Goal: Information Seeking & Learning: Find specific fact

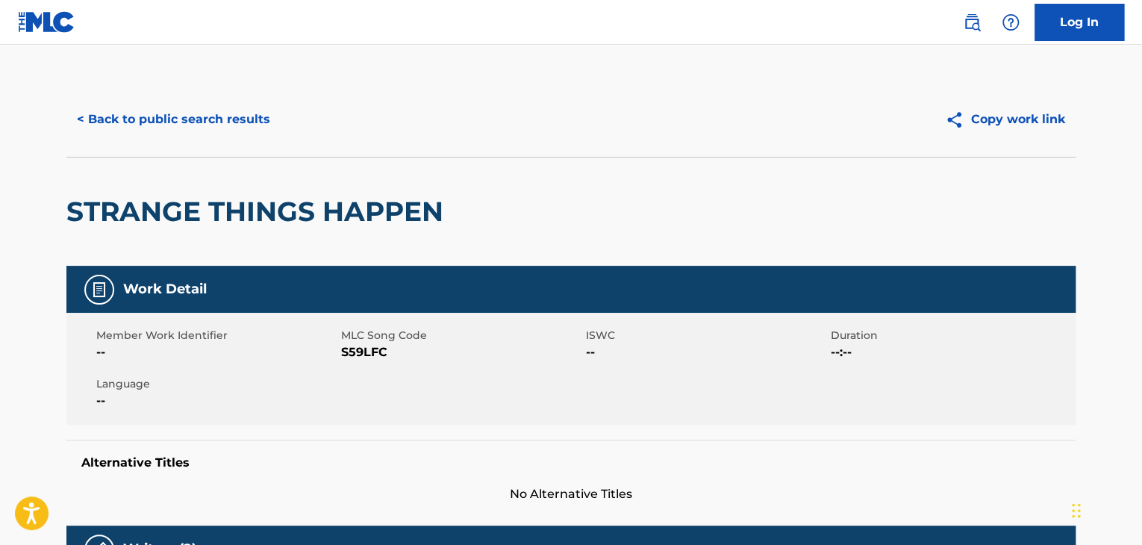
click at [184, 127] on button "< Back to public search results" at bounding box center [173, 119] width 214 height 37
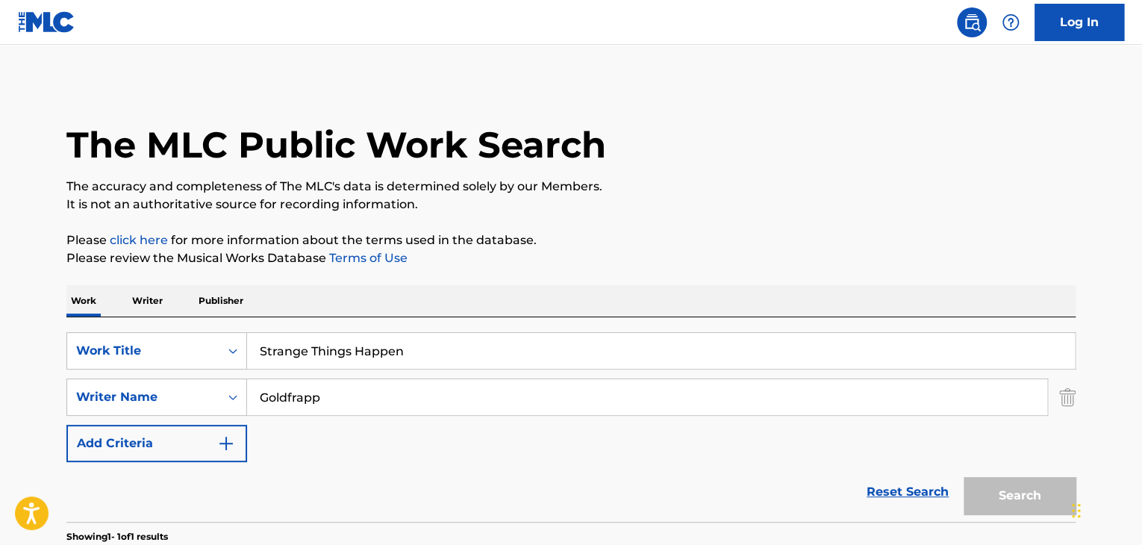
scroll to position [182, 0]
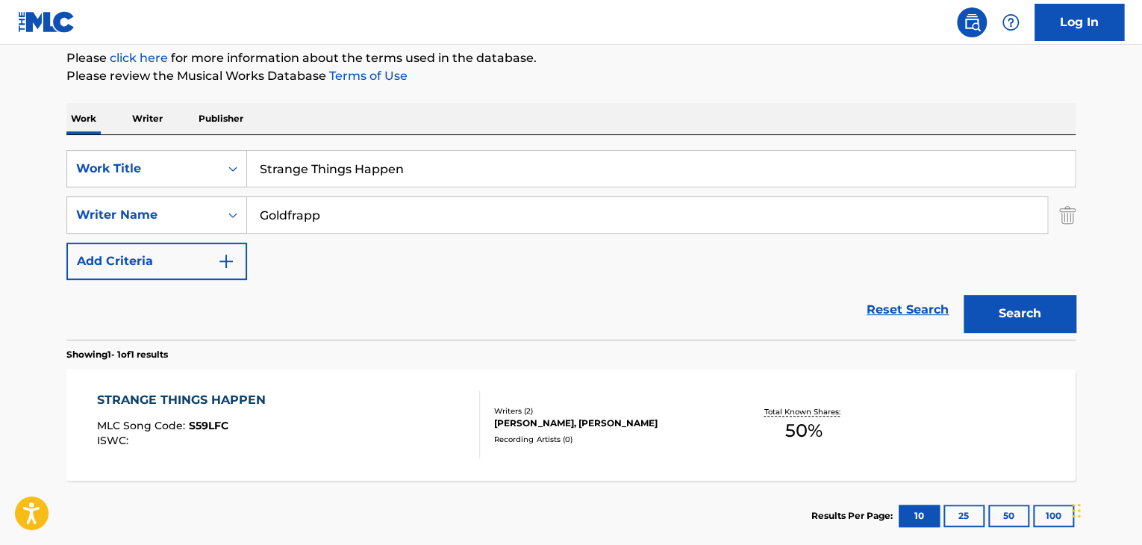
click at [352, 174] on input "Strange Things Happen" at bounding box center [661, 169] width 828 height 36
paste input "Plan A (Dance)"
type input "Plan A (Dance)"
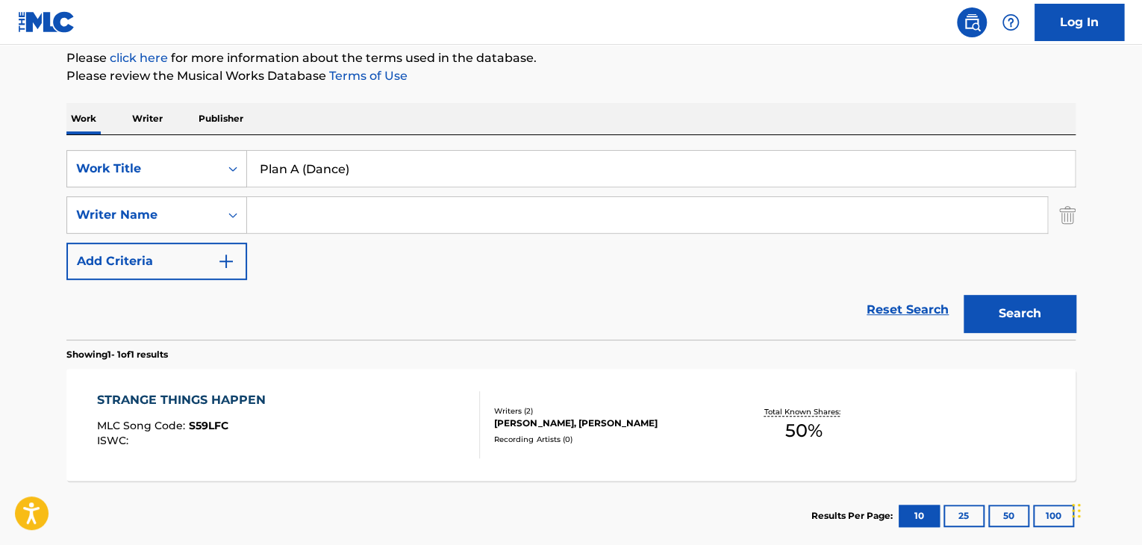
click at [964, 295] on button "Search" at bounding box center [1020, 313] width 112 height 37
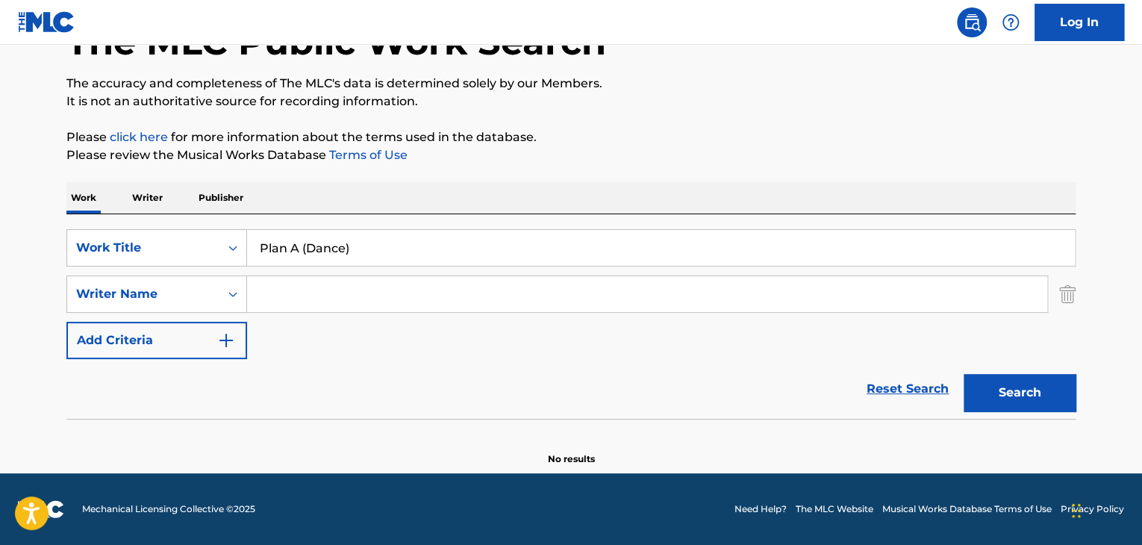
scroll to position [103, 0]
click at [379, 255] on input "Plan A (Dance)" at bounding box center [661, 248] width 828 height 36
click at [323, 258] on input "Plan A (Dance)" at bounding box center [661, 248] width 828 height 36
drag, startPoint x: 290, startPoint y: 245, endPoint x: 373, endPoint y: 240, distance: 83.0
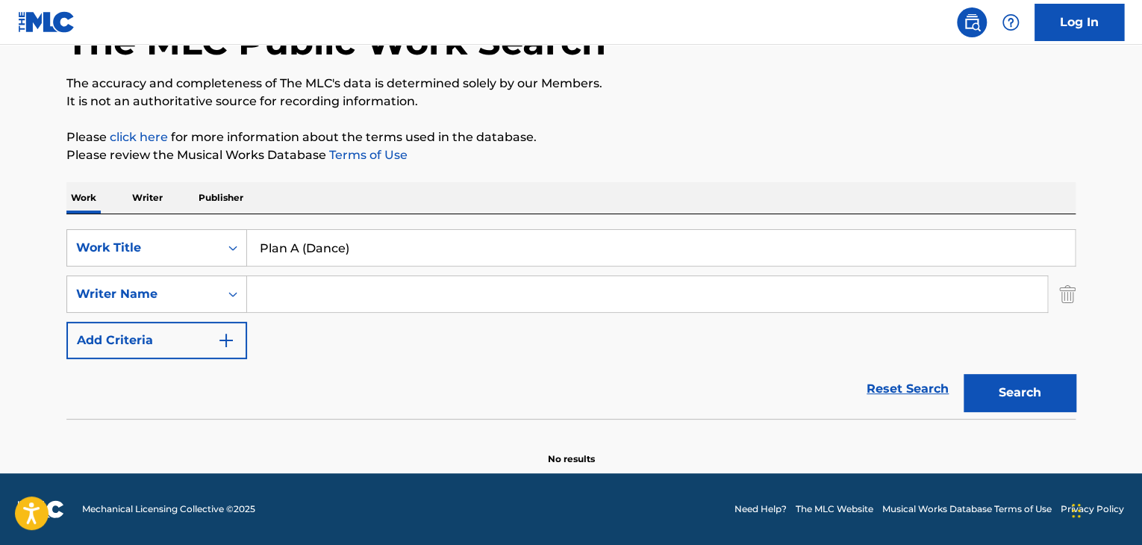
click at [373, 240] on input "Plan A (Dance)" at bounding box center [661, 248] width 828 height 36
type input "Plan"
paste input "Search Form"
click at [352, 293] on input "Search Form" at bounding box center [647, 294] width 800 height 36
paste input "Sindayigaya"
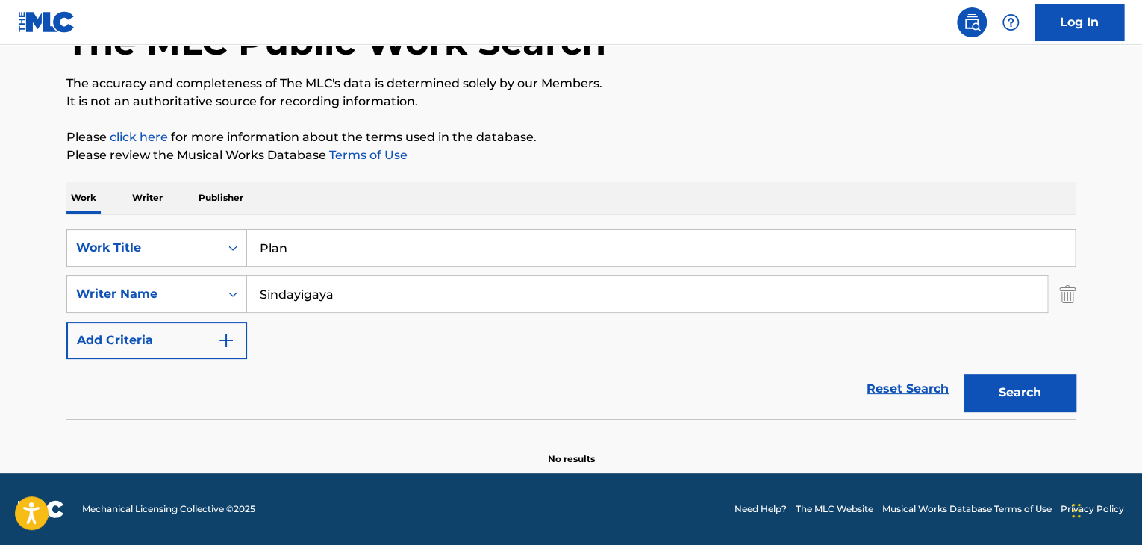
type input "Sindayigaya"
click at [1020, 377] on button "Search" at bounding box center [1020, 392] width 112 height 37
click at [470, 246] on input "Plan" at bounding box center [661, 248] width 828 height 36
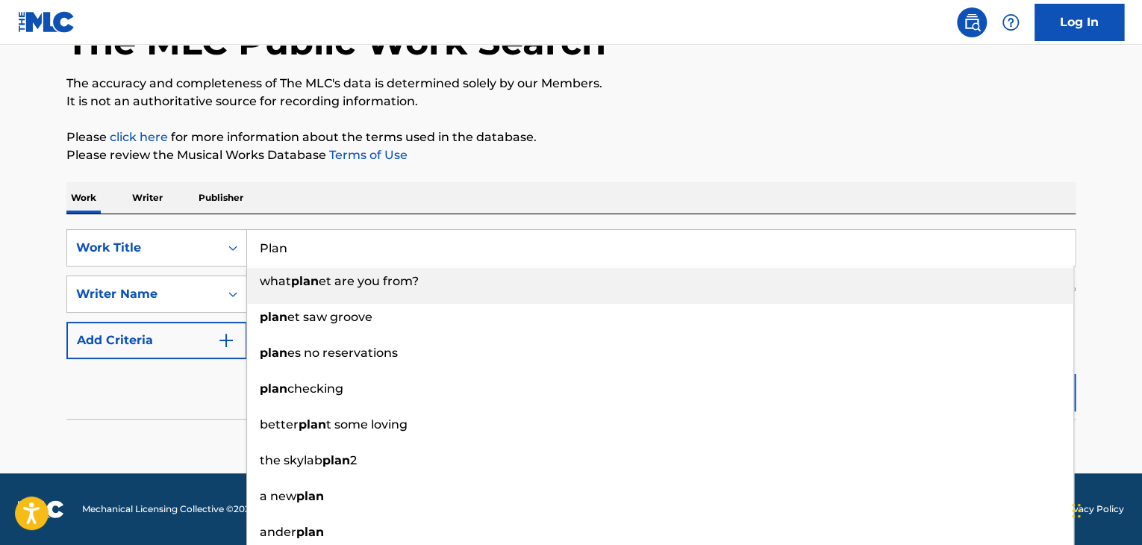
click at [470, 246] on input "Plan" at bounding box center [661, 248] width 828 height 36
paste input "[DEMOGRAPHIC_DATA]"
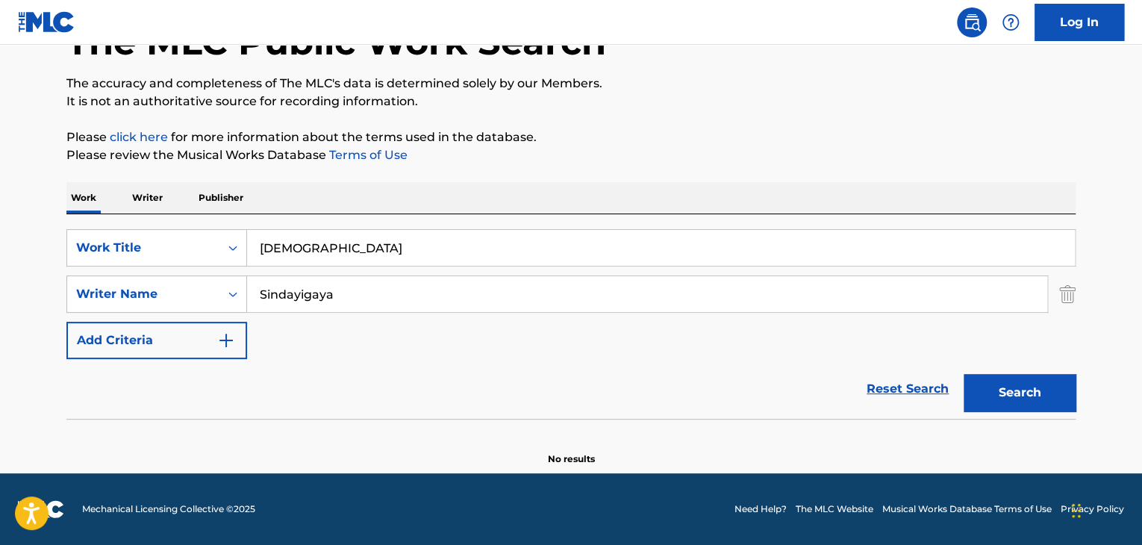
click at [470, 246] on input "[DEMOGRAPHIC_DATA]" at bounding box center [661, 248] width 828 height 36
type input "[DEMOGRAPHIC_DATA]"
click at [460, 279] on input "Sindayigaya" at bounding box center [647, 294] width 800 height 36
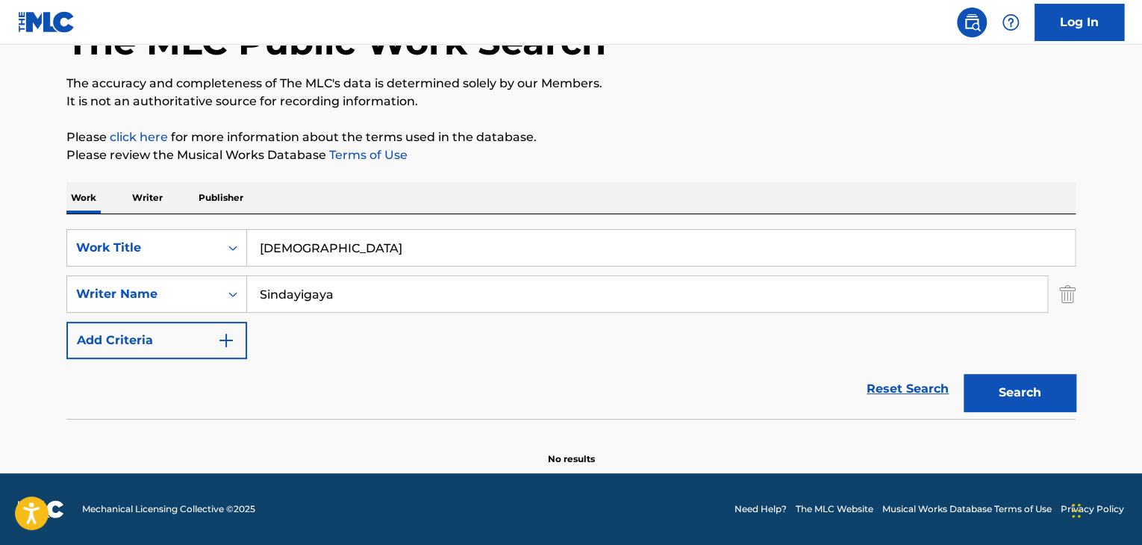
click at [460, 279] on input "Sindayigaya" at bounding box center [647, 294] width 800 height 36
paste input "[DEMOGRAPHIC_DATA]"
type input "[DEMOGRAPHIC_DATA]"
click at [481, 266] on div "[DEMOGRAPHIC_DATA]" at bounding box center [661, 247] width 829 height 37
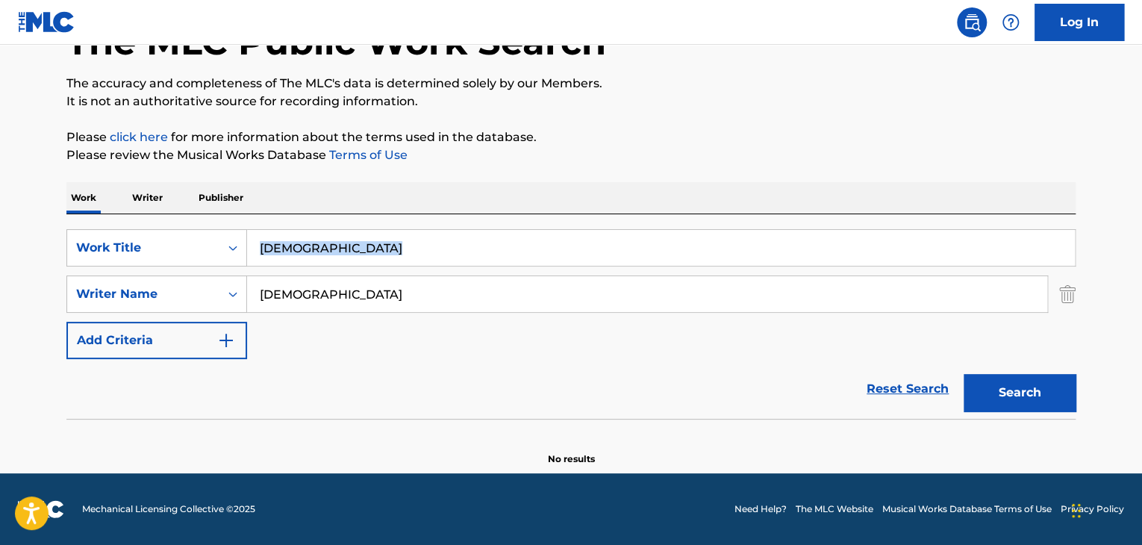
click at [481, 265] on div "[DEMOGRAPHIC_DATA]" at bounding box center [661, 247] width 829 height 37
click at [482, 263] on input "[DEMOGRAPHIC_DATA]" at bounding box center [661, 248] width 828 height 36
click at [486, 249] on input "[DEMOGRAPHIC_DATA]" at bounding box center [661, 248] width 828 height 36
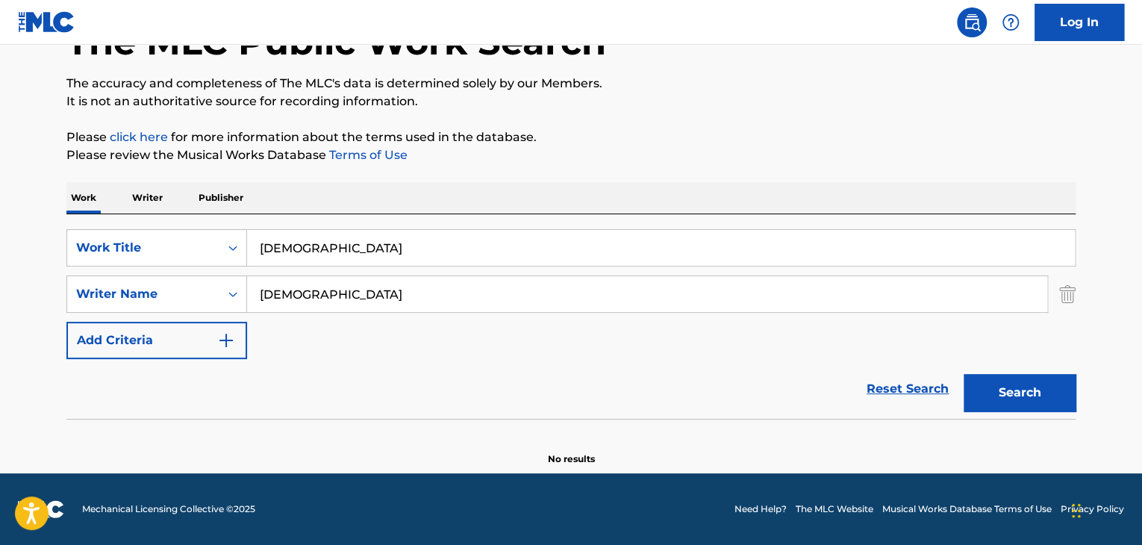
paste input "[PERSON_NAME]"
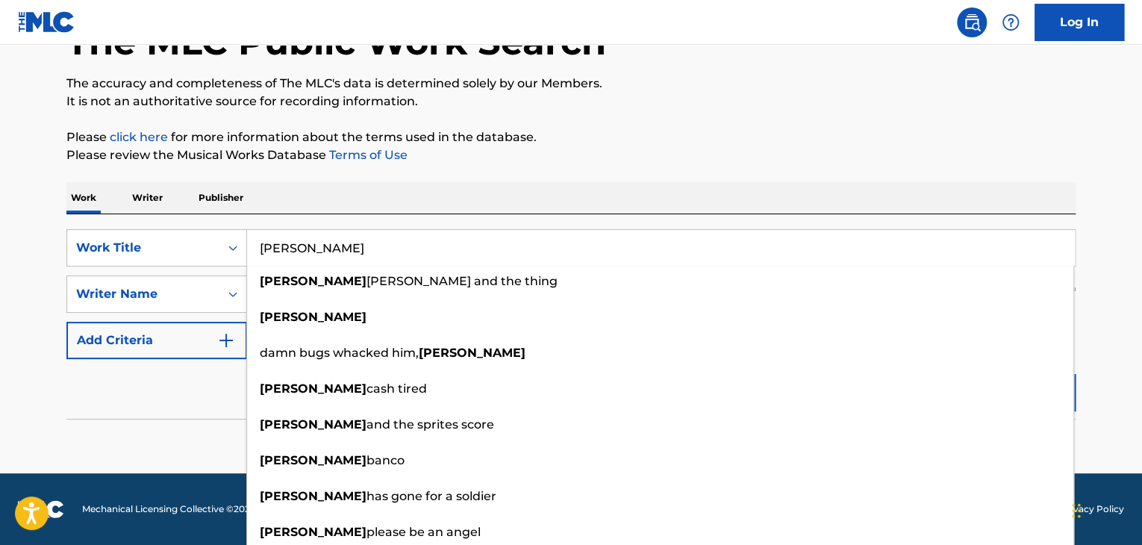
click at [184, 398] on div "Reset Search Search" at bounding box center [570, 389] width 1009 height 60
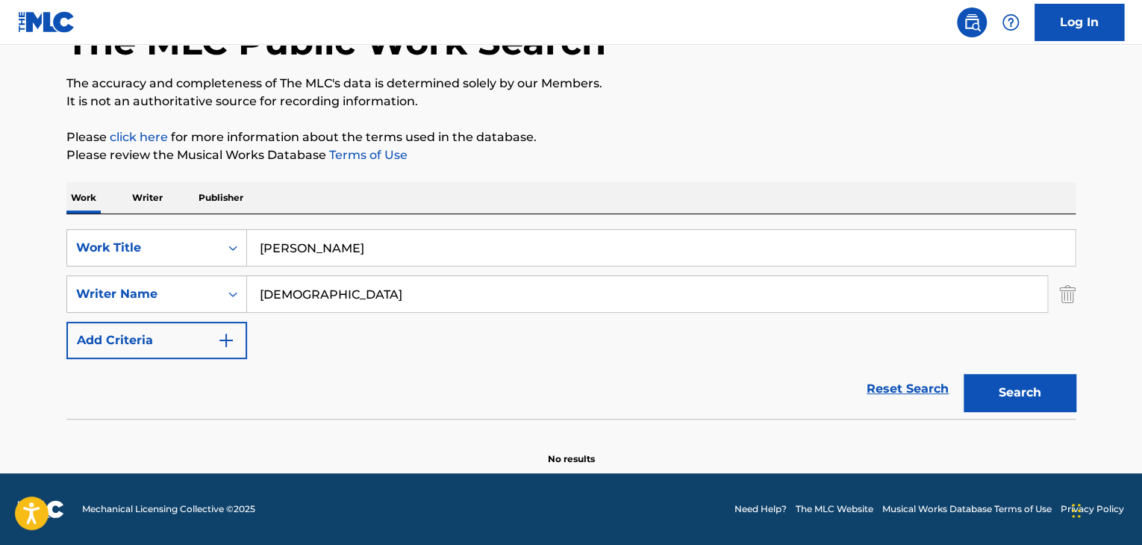
click at [988, 393] on button "Search" at bounding box center [1020, 392] width 112 height 37
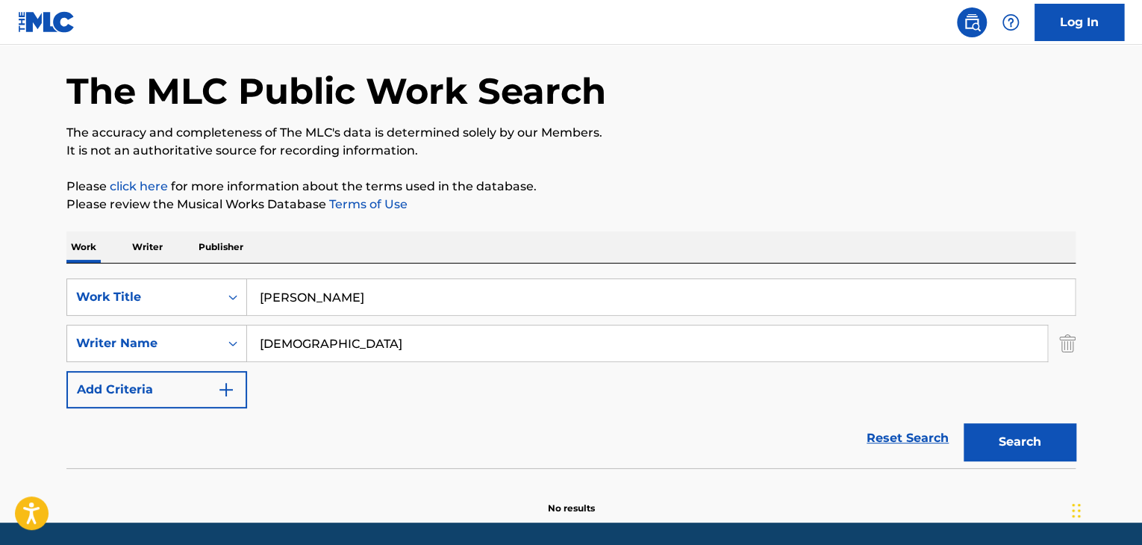
click at [342, 299] on input "[PERSON_NAME]" at bounding box center [661, 297] width 828 height 36
paste input "No More Old Men"
type input "No More Old Men"
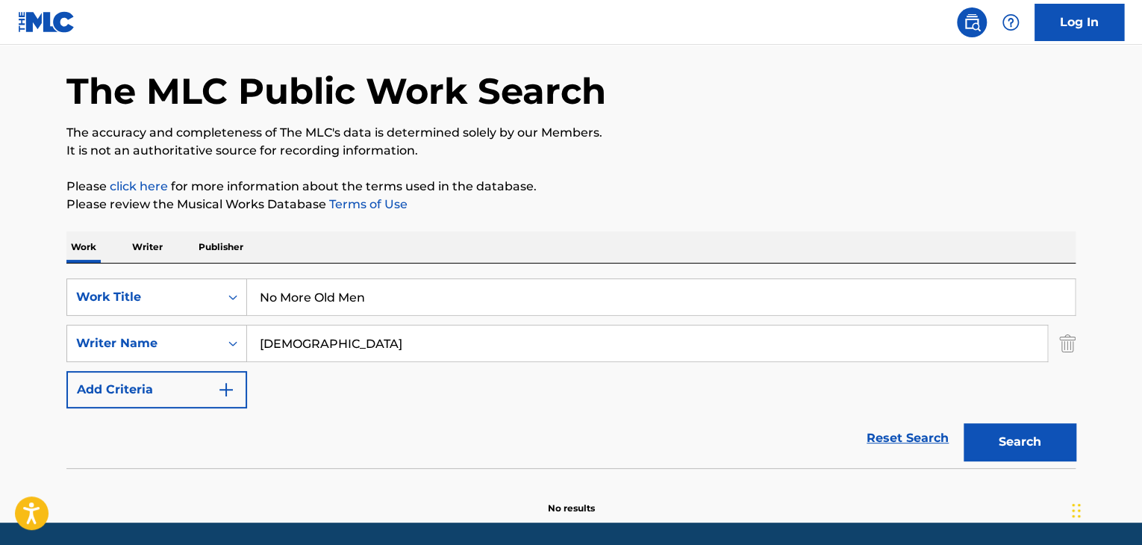
click at [407, 356] on input "[DEMOGRAPHIC_DATA]" at bounding box center [647, 343] width 800 height 36
paste input "[PERSON_NAME]"
type input "[PERSON_NAME]"
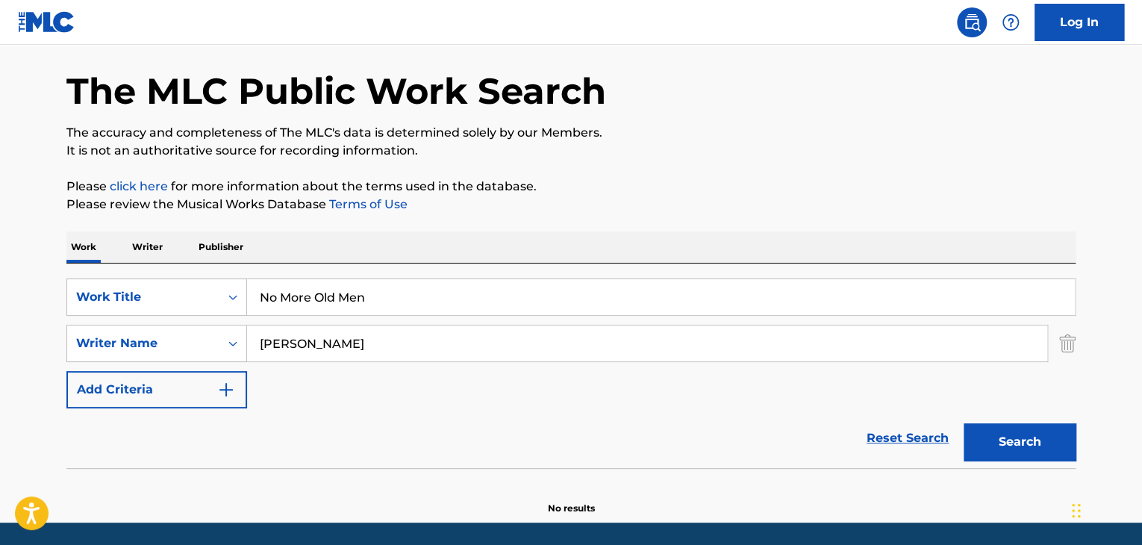
click at [1005, 443] on button "Search" at bounding box center [1020, 441] width 112 height 37
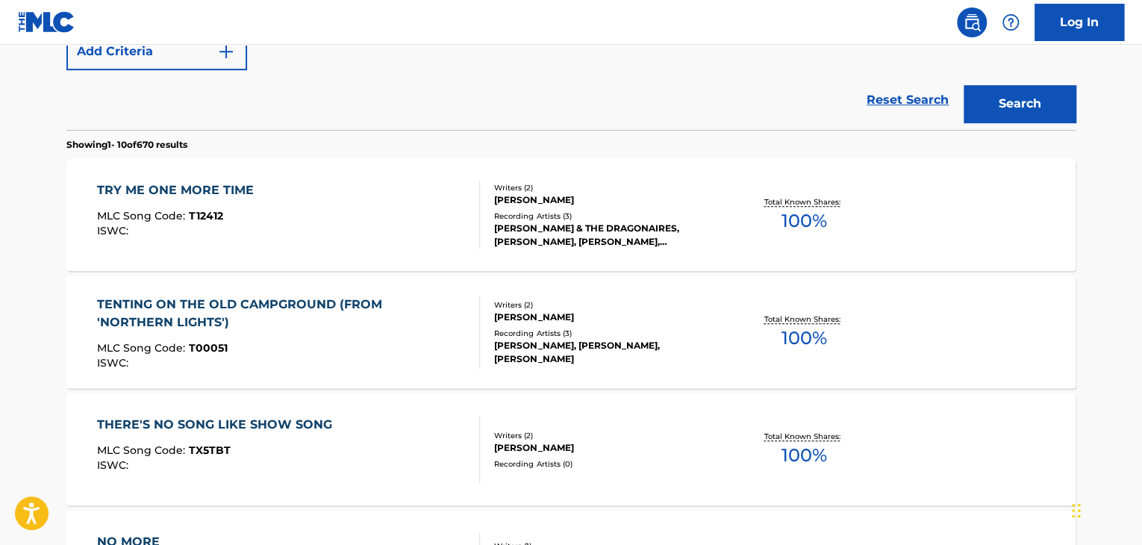
scroll to position [451, 0]
